Goal: Use online tool/utility: Use online tool/utility

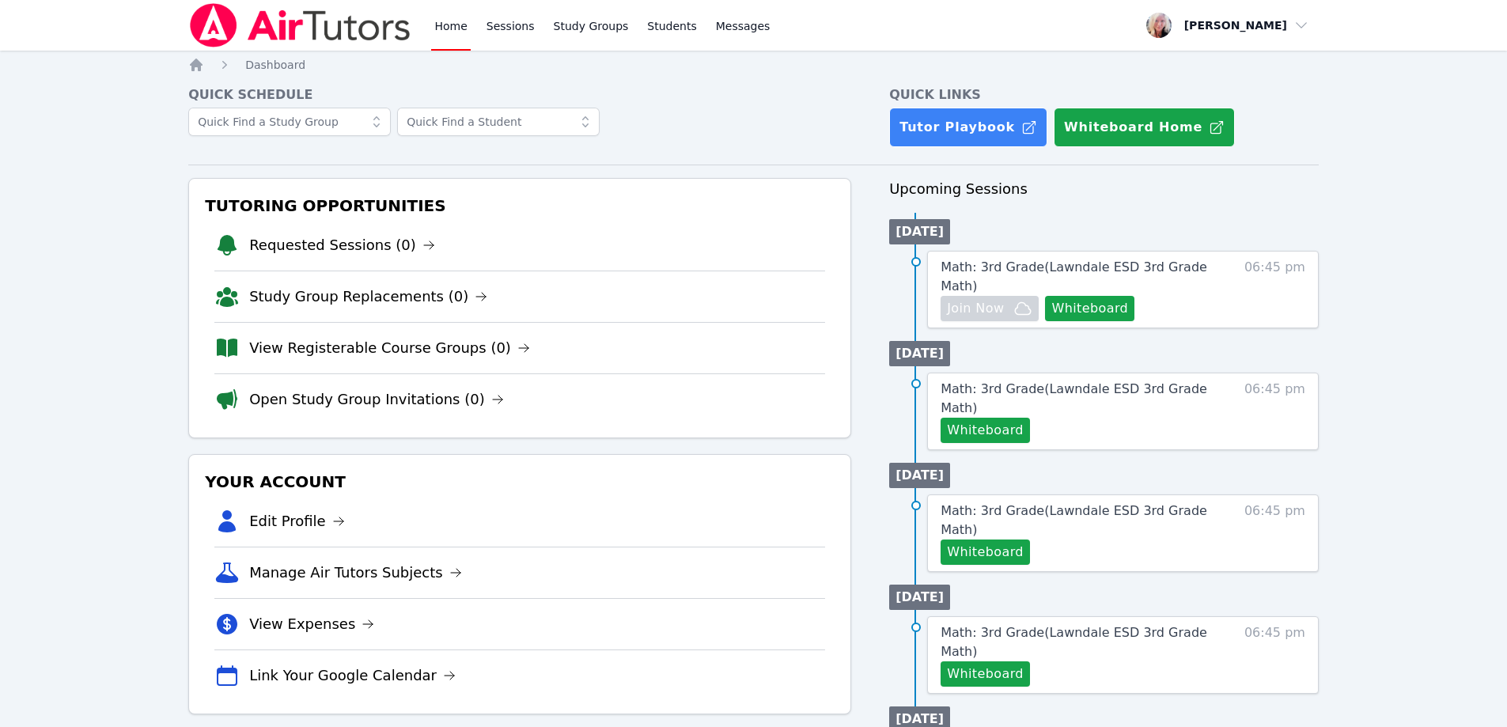
click at [1098, 296] on button "Whiteboard" at bounding box center [1089, 308] width 89 height 25
